Goal: Obtain resource: Download file/media

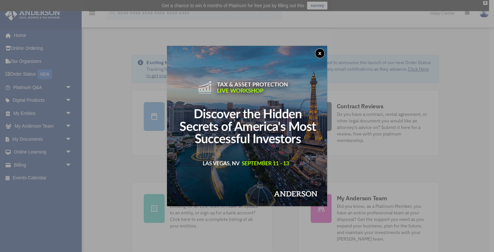
click at [321, 54] on button "x" at bounding box center [320, 53] width 10 height 10
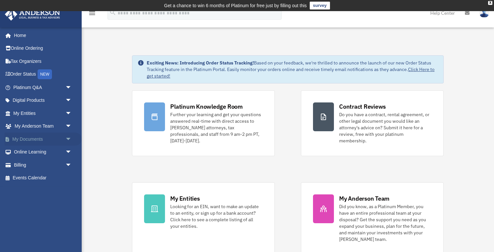
click at [30, 136] on link "My Documents arrow_drop_down" at bounding box center [43, 138] width 77 height 13
click at [65, 140] on span "arrow_drop_down" at bounding box center [71, 138] width 13 height 13
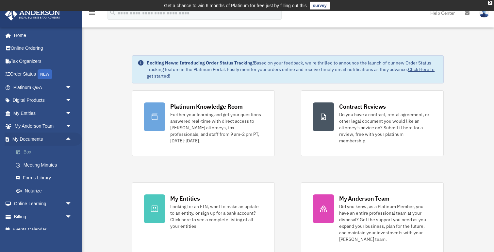
click at [32, 149] on link "Box" at bounding box center [45, 151] width 73 height 13
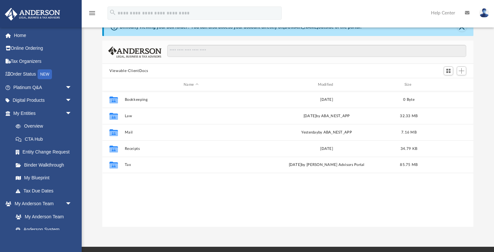
scroll to position [34, 0]
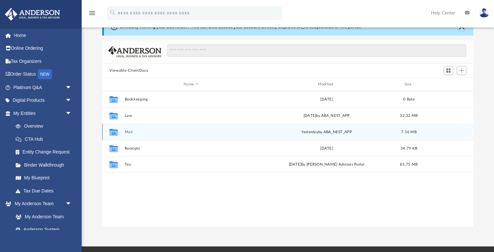
click at [125, 132] on button "Mail" at bounding box center [191, 132] width 133 height 4
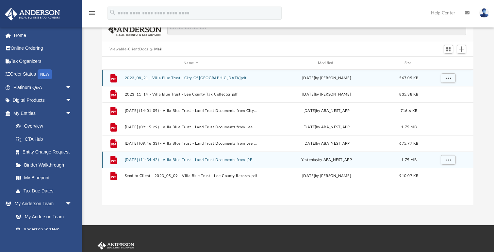
scroll to position [57, 0]
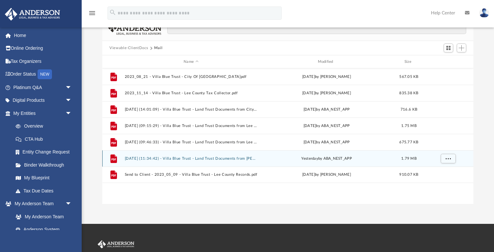
click at [203, 159] on button "[DATE] (11:34:42) - Villa Blue Trust - Land Trust Documents from [PERSON_NAME].…" at bounding box center [191, 158] width 133 height 4
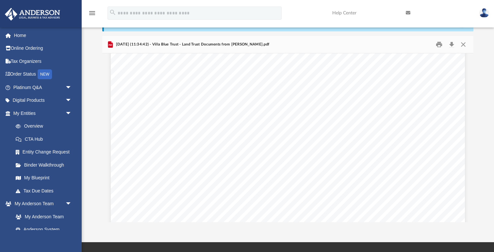
scroll to position [1859, 0]
click at [202, 165] on div "Page 4" at bounding box center [288, 111] width 354 height 538
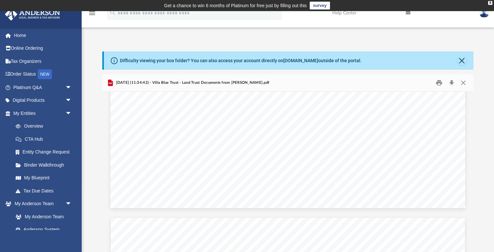
scroll to position [686, 0]
